Goal: Check status: Check status

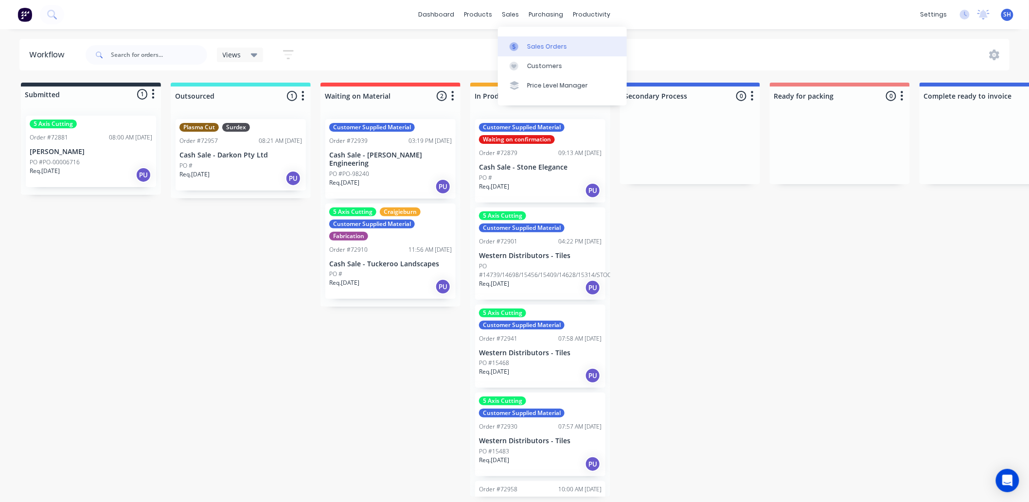
click at [527, 44] on div "Sales Orders" at bounding box center [547, 46] width 40 height 9
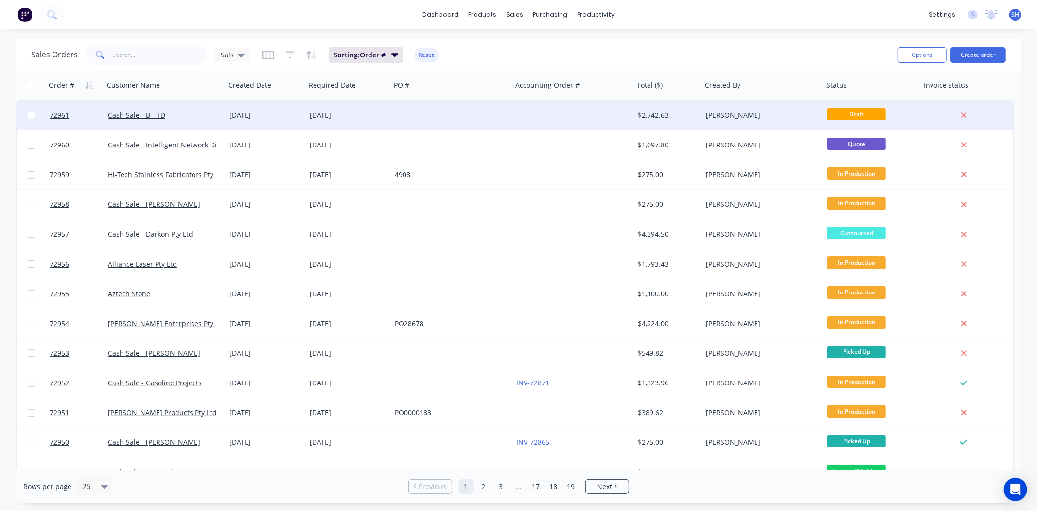
click at [359, 129] on div "[DATE]" at bounding box center [348, 115] width 85 height 29
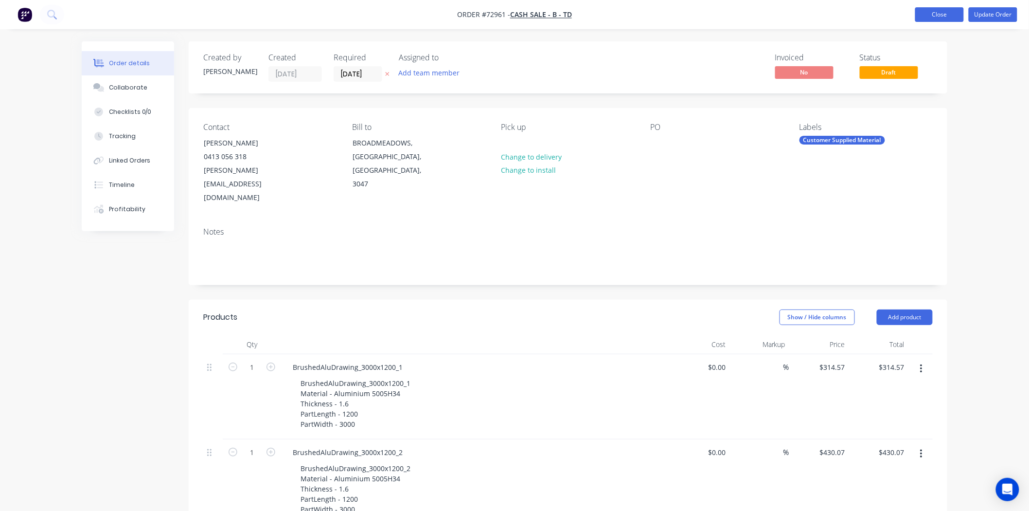
click at [926, 20] on button "Close" at bounding box center [939, 14] width 49 height 15
